Goal: Task Accomplishment & Management: Use online tool/utility

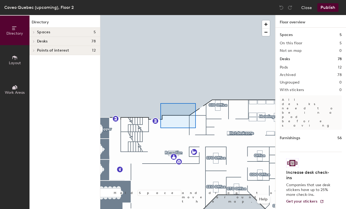
click at [160, 15] on div at bounding box center [187, 15] width 175 height 0
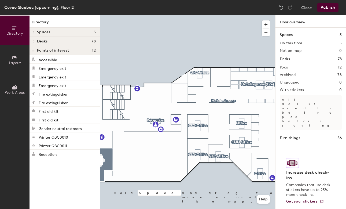
click at [20, 57] on button "Layout" at bounding box center [14, 59] width 29 height 29
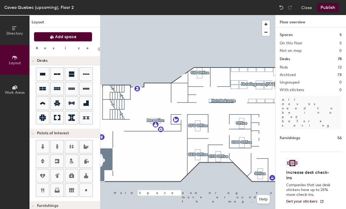
click at [63, 34] on button "Add space" at bounding box center [63, 37] width 58 height 10
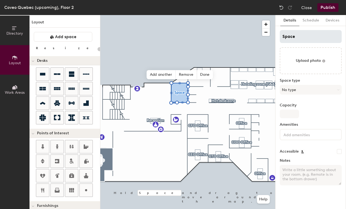
type input "20"
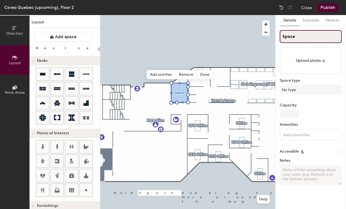
click at [303, 40] on input "Space" at bounding box center [311, 36] width 62 height 13
type input "S"
type input "20"
type input "S"
type input "20"
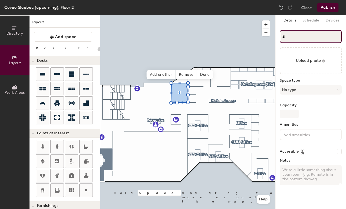
type input "SL"
type input "20"
type input "L"
type input "20"
type input "Le"
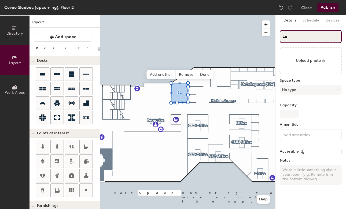
type input "20"
type input "Lesl"
type input "20"
type input "[PERSON_NAME]"
type input "20"
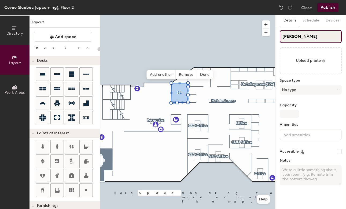
type input "[PERSON_NAME]"
type input "20"
type input "[PERSON_NAME]"
type input "20"
type input "[PERSON_NAME]"
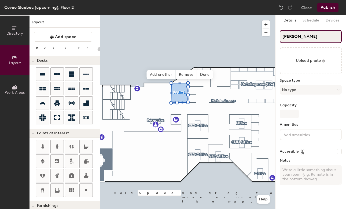
type input "20"
type input "[PERSON_NAME]"
type input "20"
type input "[PERSON_NAME]"
type input "20"
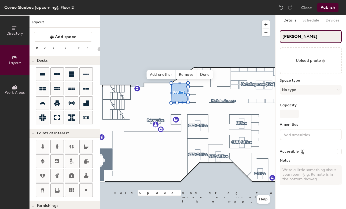
type input "[PERSON_NAME]"
type input "20"
type input "[PERSON_NAME]"
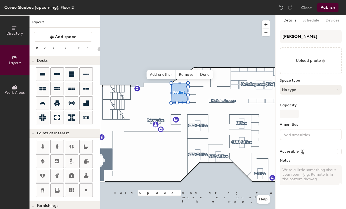
click at [313, 89] on button "No type" at bounding box center [311, 90] width 62 height 10
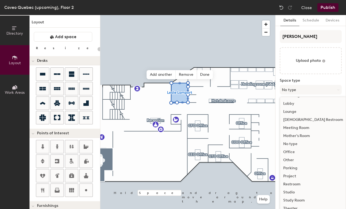
scroll to position [120, 0]
click at [300, 126] on div "Meeting Room" at bounding box center [313, 128] width 66 height 8
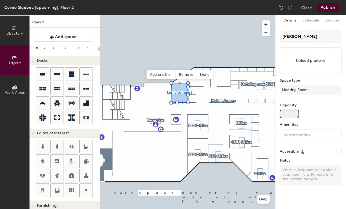
click at [287, 113] on input "Capacity" at bounding box center [289, 113] width 19 height 9
type input "20"
type input "4"
type input "20"
type input "4"
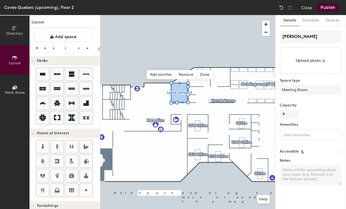
click at [298, 134] on input at bounding box center [306, 134] width 48 height 6
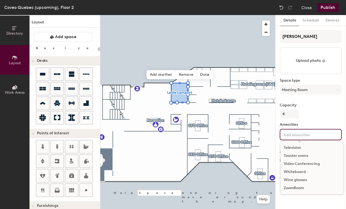
click at [298, 186] on div "ZoomRoom" at bounding box center [312, 188] width 63 height 8
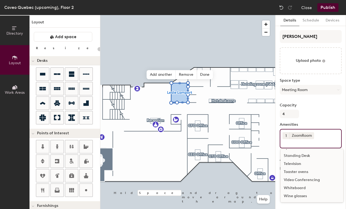
scroll to position [112, 0]
click at [297, 162] on div "Television" at bounding box center [312, 164] width 63 height 8
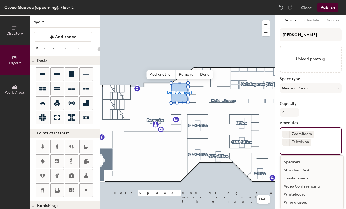
scroll to position [2, 0]
click at [295, 193] on div "Whiteboard" at bounding box center [312, 194] width 63 height 8
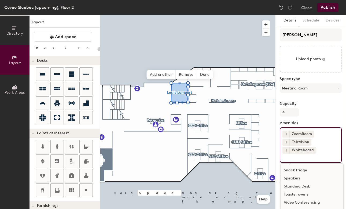
scroll to position [96, 0]
click at [312, 116] on div "Capacity 4" at bounding box center [311, 108] width 62 height 15
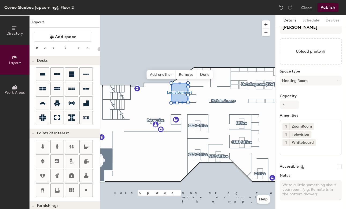
scroll to position [0, 0]
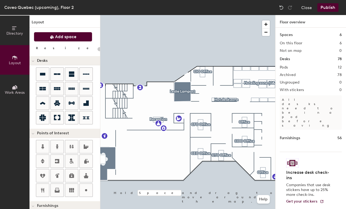
click at [57, 41] on button "Add space" at bounding box center [63, 37] width 58 height 10
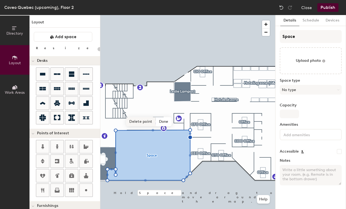
click at [146, 124] on span "Delete point" at bounding box center [140, 121] width 29 height 9
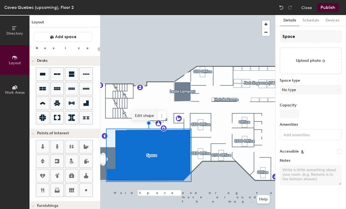
click at [139, 115] on span "Edit shape" at bounding box center [145, 115] width 26 height 9
type input "20"
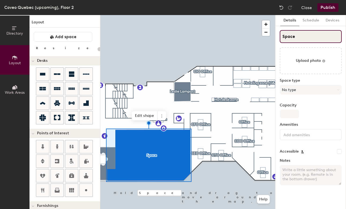
click at [300, 38] on input "Space" at bounding box center [311, 36] width 62 height 13
type input "S"
type input "20"
type input "S"
type input "20"
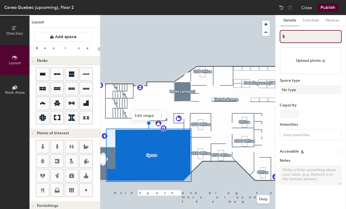
type input "SA"
type input "20"
type input "SAla"
type input "20"
type input "[PERSON_NAME]"
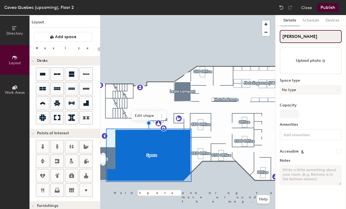
type input "20"
type input "SA"
type input "20"
type input "SAla"
type input "20"
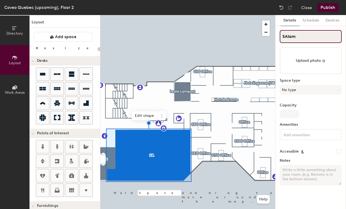
type input "SAlam"
type input "20"
type input "SAla"
type input "20"
type input "SAlan"
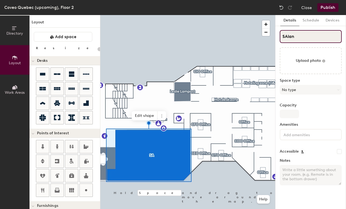
type input "20"
type input "[PERSON_NAME]"
type input "20"
type input "SAlan Tu"
type input "20"
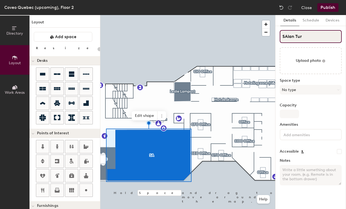
type input "[PERSON_NAME]"
type input "20"
type input "[PERSON_NAME]"
type input "20"
type input "[PERSON_NAME]"
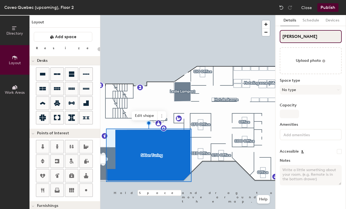
type input "20"
type input "[PERSON_NAME]"
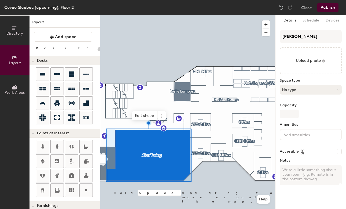
click at [323, 91] on button "No type" at bounding box center [311, 90] width 62 height 10
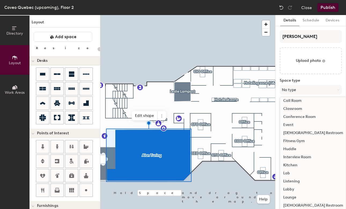
scroll to position [34, 0]
click at [296, 116] on div "Conference Room" at bounding box center [313, 117] width 66 height 8
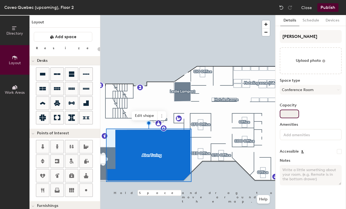
click at [286, 111] on input "Capacity" at bounding box center [289, 113] width 19 height 9
type input "20"
type input "57"
type input "20"
type input "57"
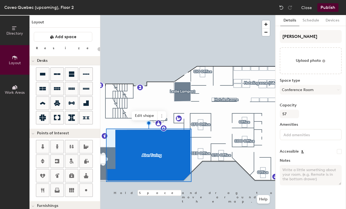
click at [297, 142] on div "Amenities" at bounding box center [311, 133] width 62 height 22
click at [300, 138] on div at bounding box center [311, 134] width 62 height 11
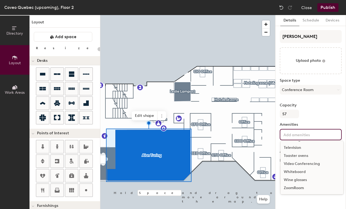
click at [300, 186] on div "ZoomRoom" at bounding box center [312, 188] width 63 height 8
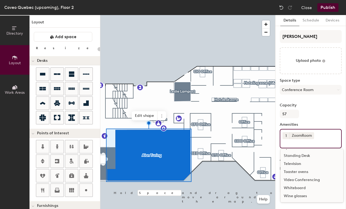
click at [293, 163] on div "Television" at bounding box center [312, 164] width 63 height 8
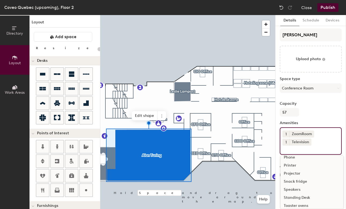
scroll to position [75, 0]
click at [294, 175] on div "Projector" at bounding box center [312, 175] width 63 height 8
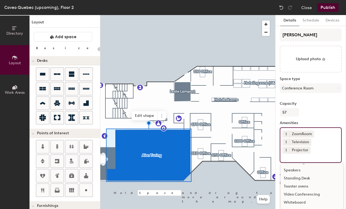
click at [294, 170] on div "Speakers" at bounding box center [312, 170] width 63 height 8
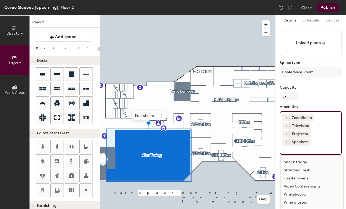
scroll to position [18, 0]
click at [296, 194] on div "Whiteboard" at bounding box center [312, 194] width 63 height 8
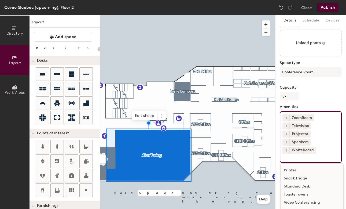
scroll to position [80, 0]
click at [320, 90] on div "Capacity 57" at bounding box center [311, 92] width 62 height 15
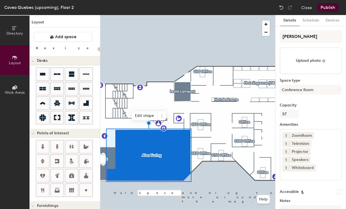
scroll to position [0, 0]
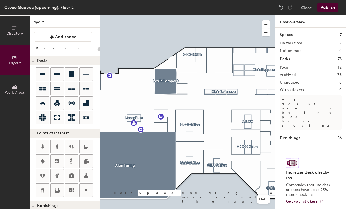
click at [217, 15] on div at bounding box center [187, 15] width 175 height 0
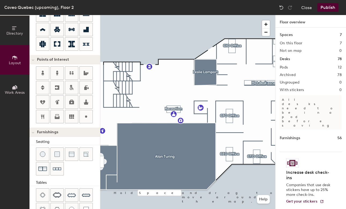
scroll to position [72, 0]
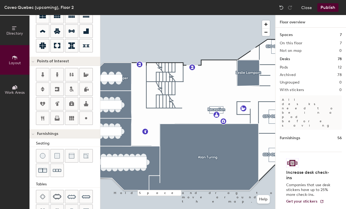
click at [145, 78] on div "Directory Layout Work Areas Layout Add space Resize Desks Points of Interest Fu…" at bounding box center [173, 112] width 346 height 194
type input "20"
type input "Coffee machine"
click at [162, 91] on span "Done" at bounding box center [162, 90] width 16 height 9
click at [147, 90] on span "Edit" at bounding box center [147, 90] width 14 height 9
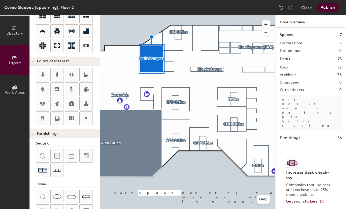
type input "20"
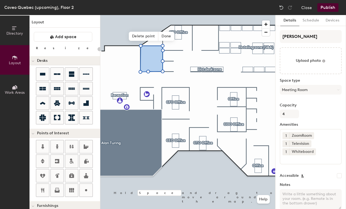
scroll to position [72, 0]
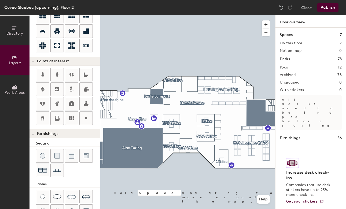
click at [328, 6] on button "Publish" at bounding box center [327, 7] width 21 height 9
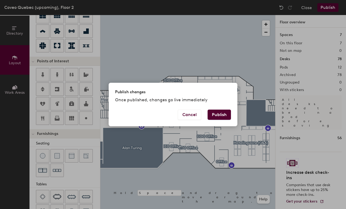
click at [219, 117] on button "Publish" at bounding box center [219, 114] width 23 height 10
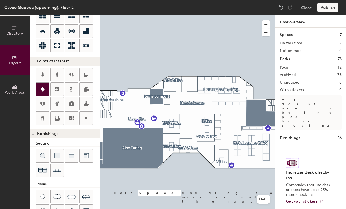
type input "20"
